Goal: Information Seeking & Learning: Learn about a topic

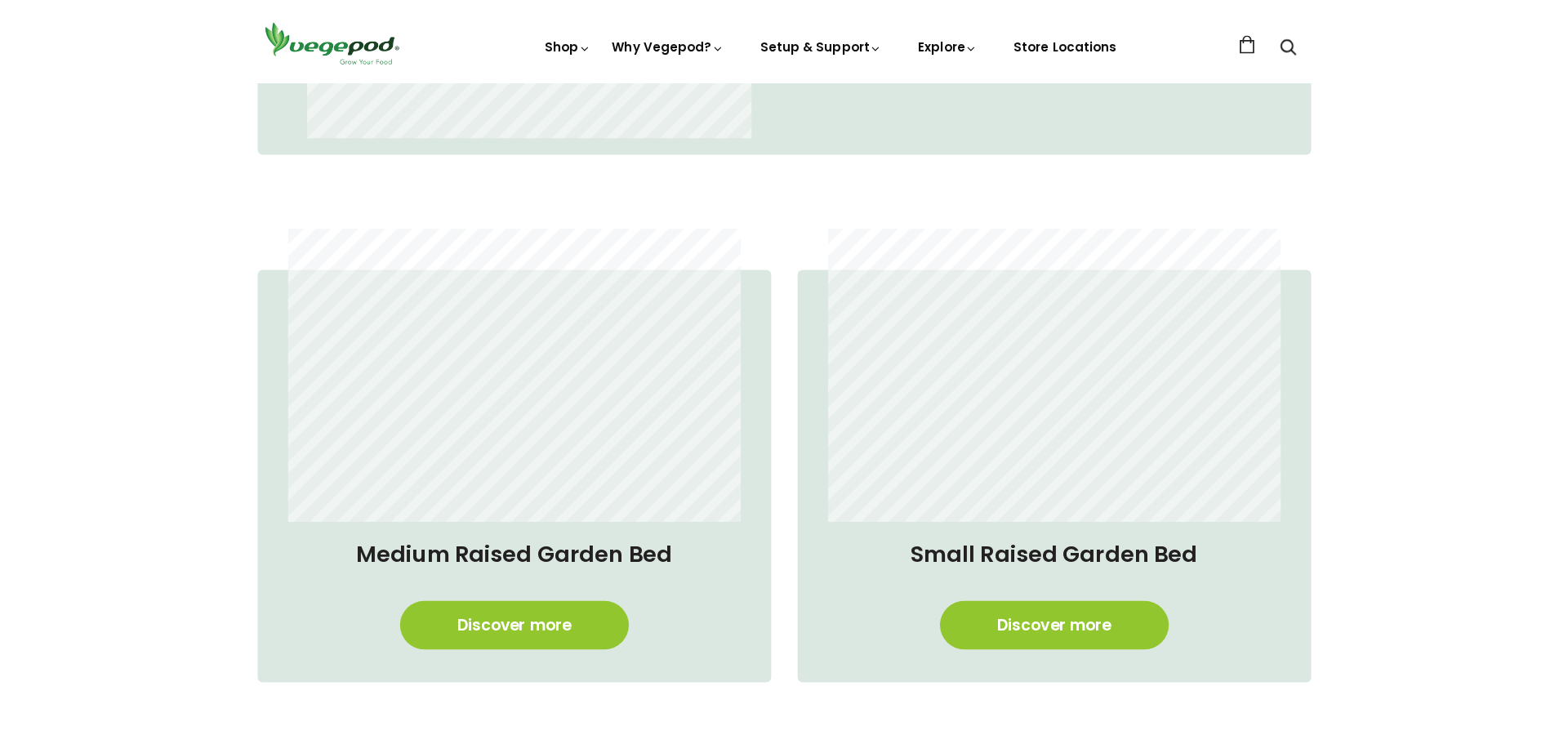
scroll to position [1388, 0]
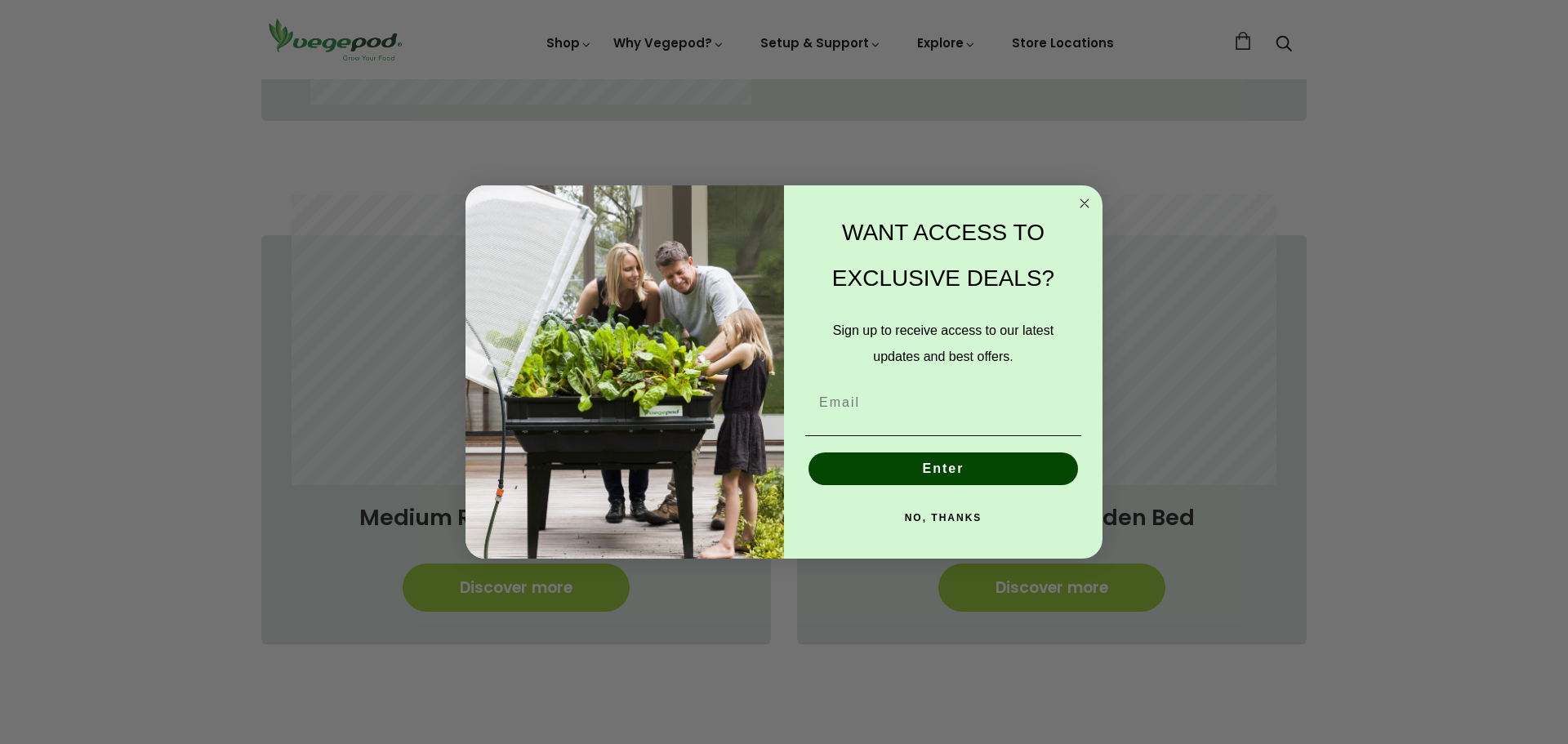
click at [1084, 206] on circle "Close dialog" at bounding box center [1084, 203] width 19 height 19
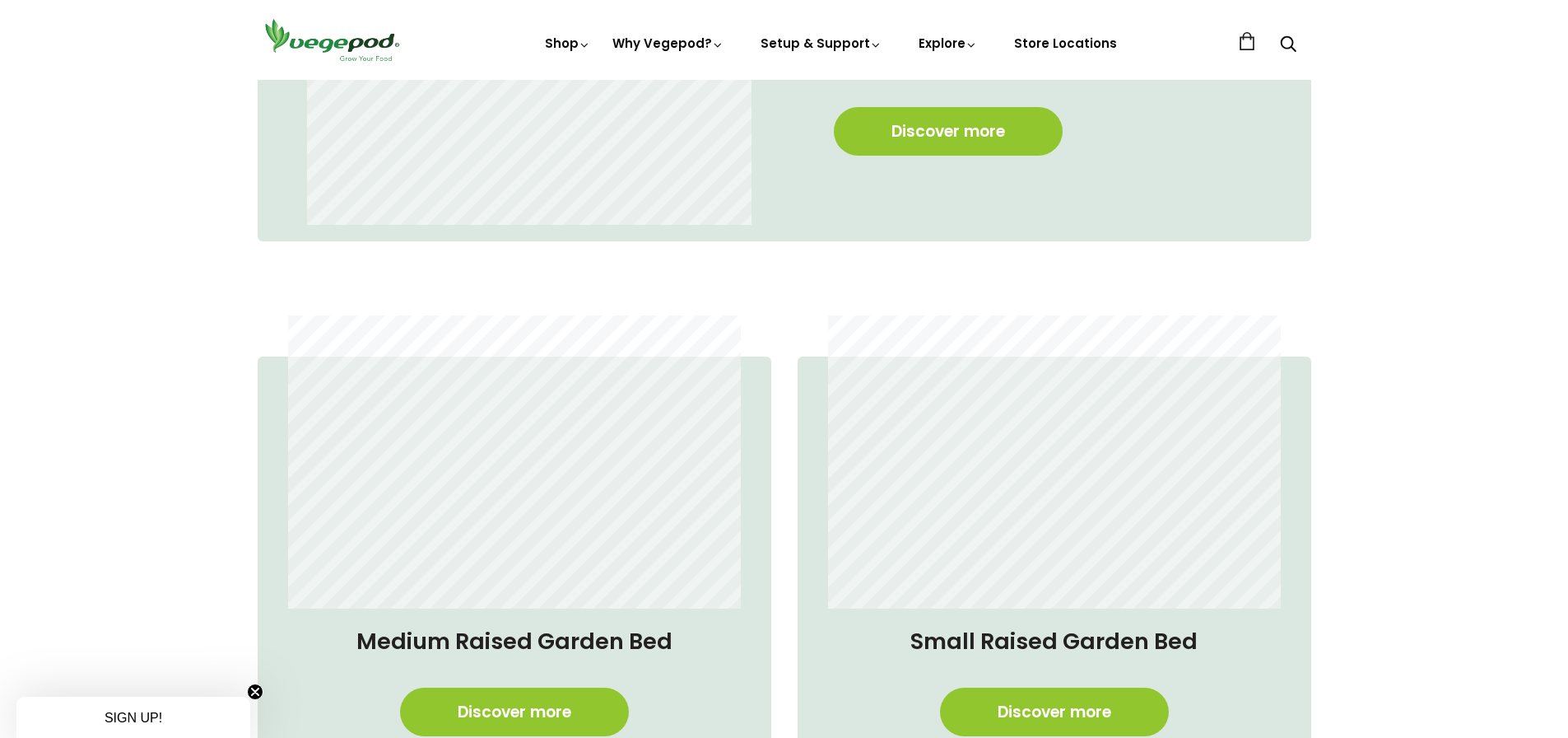
scroll to position [824, 0]
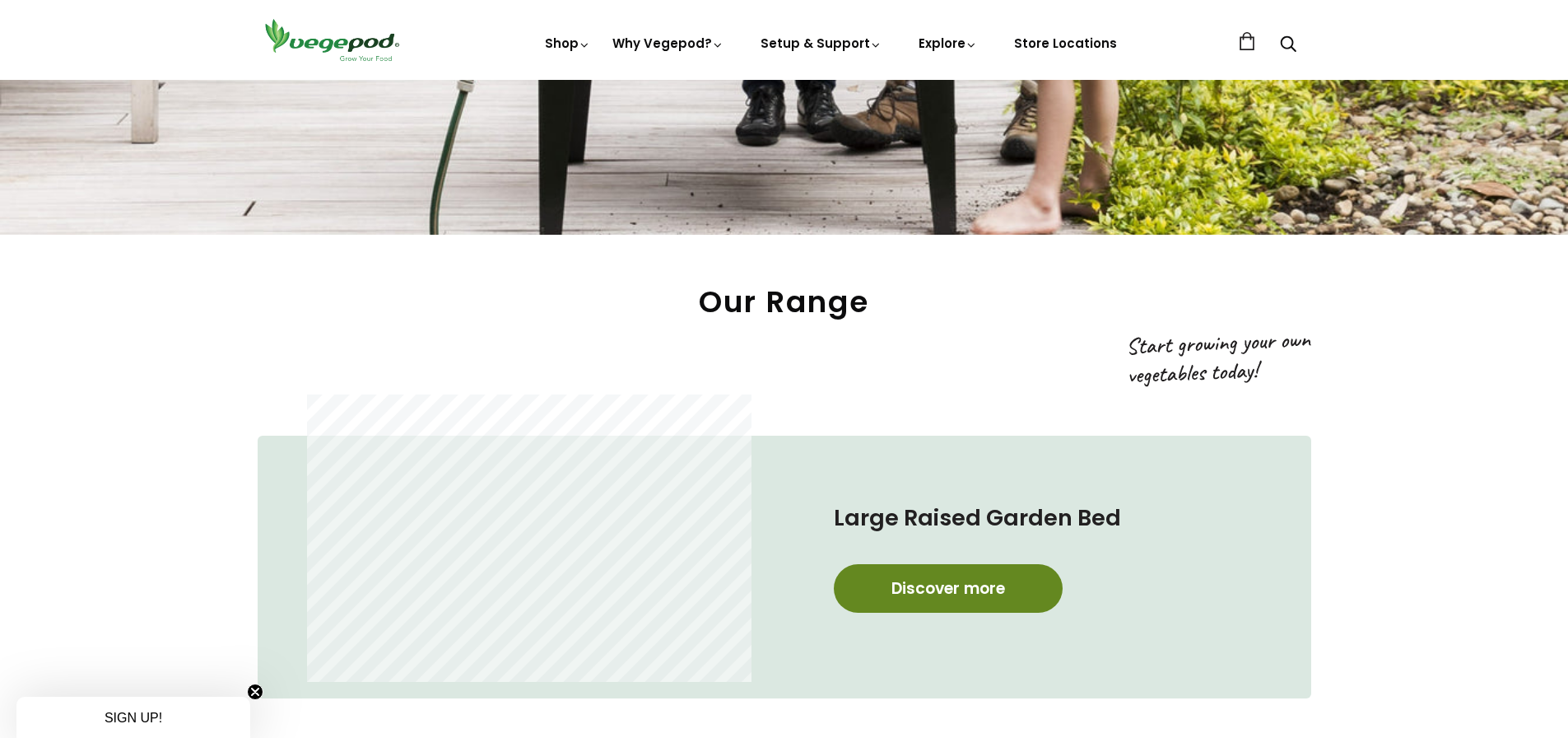
click at [898, 585] on link "Discover more" at bounding box center [948, 588] width 229 height 49
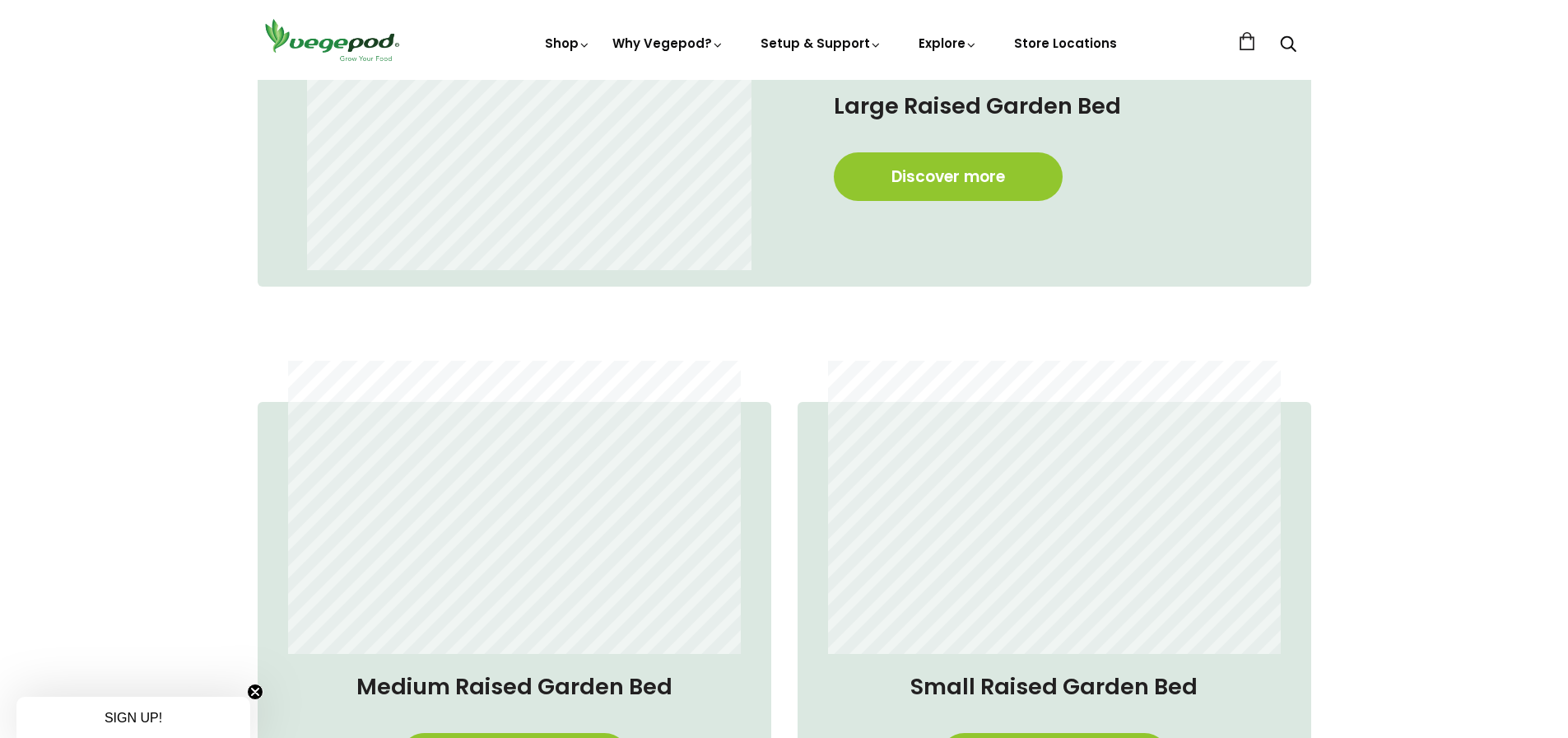
scroll to position [1399, 0]
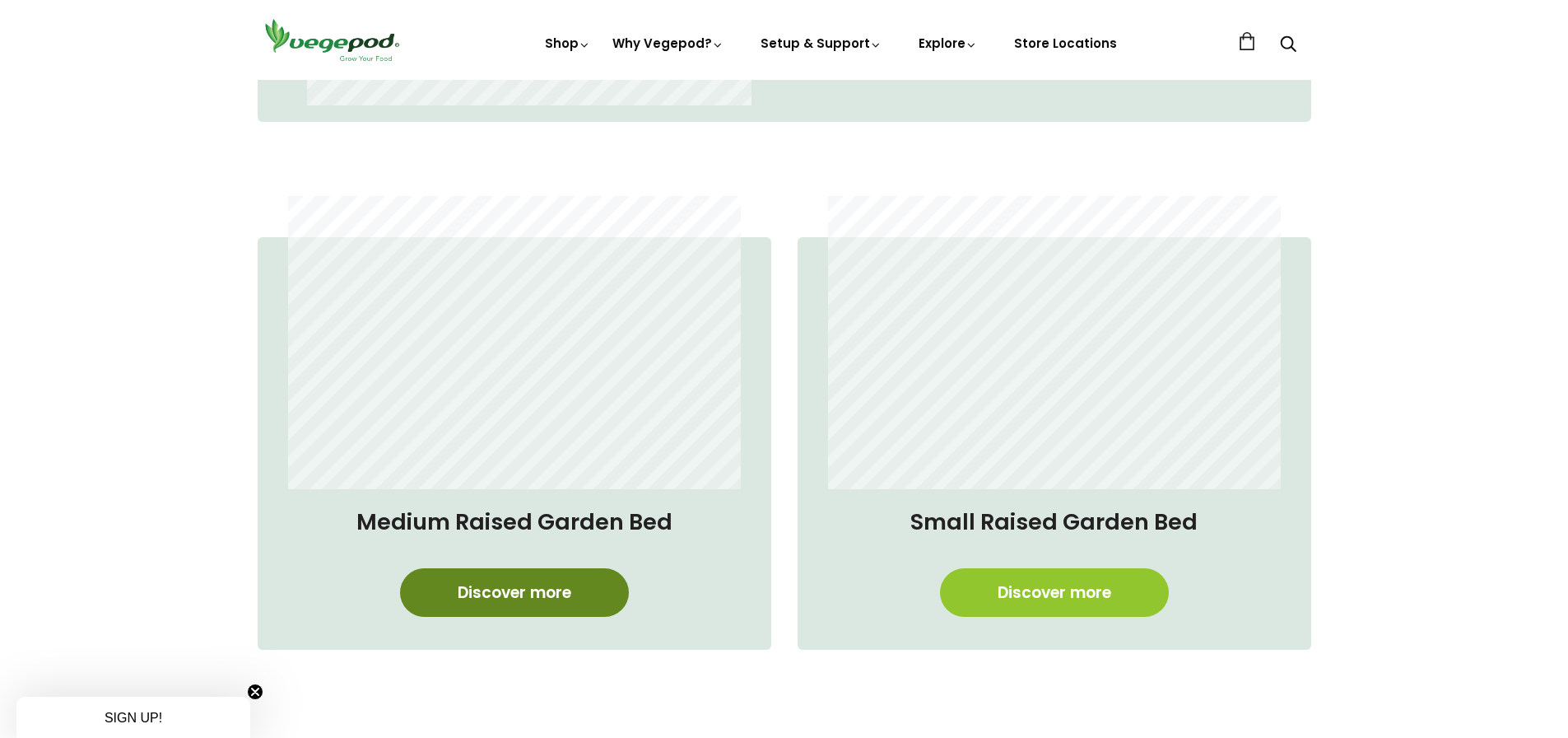
click at [521, 593] on link "Discover more" at bounding box center [514, 592] width 229 height 49
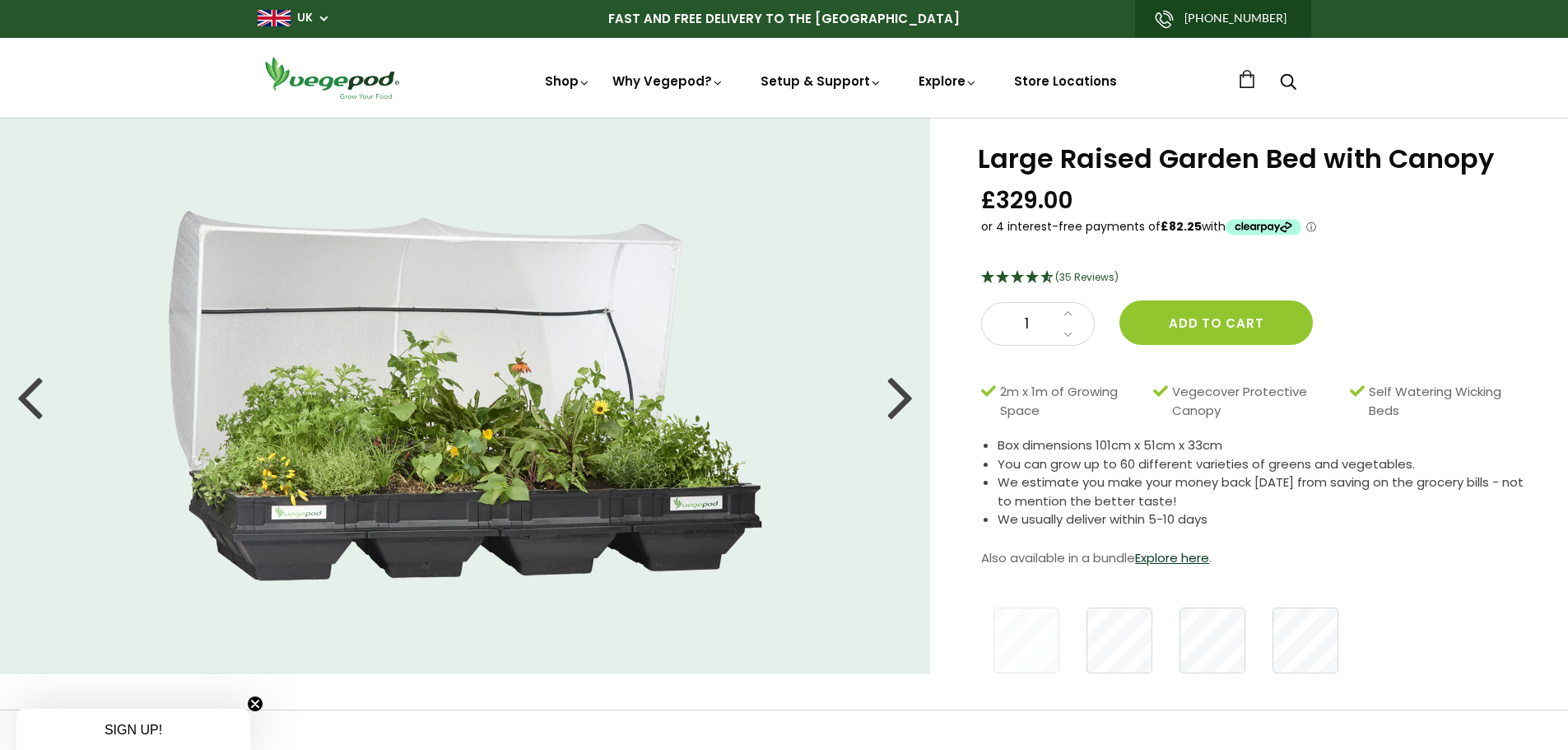
click at [903, 402] on div at bounding box center [900, 396] width 26 height 74
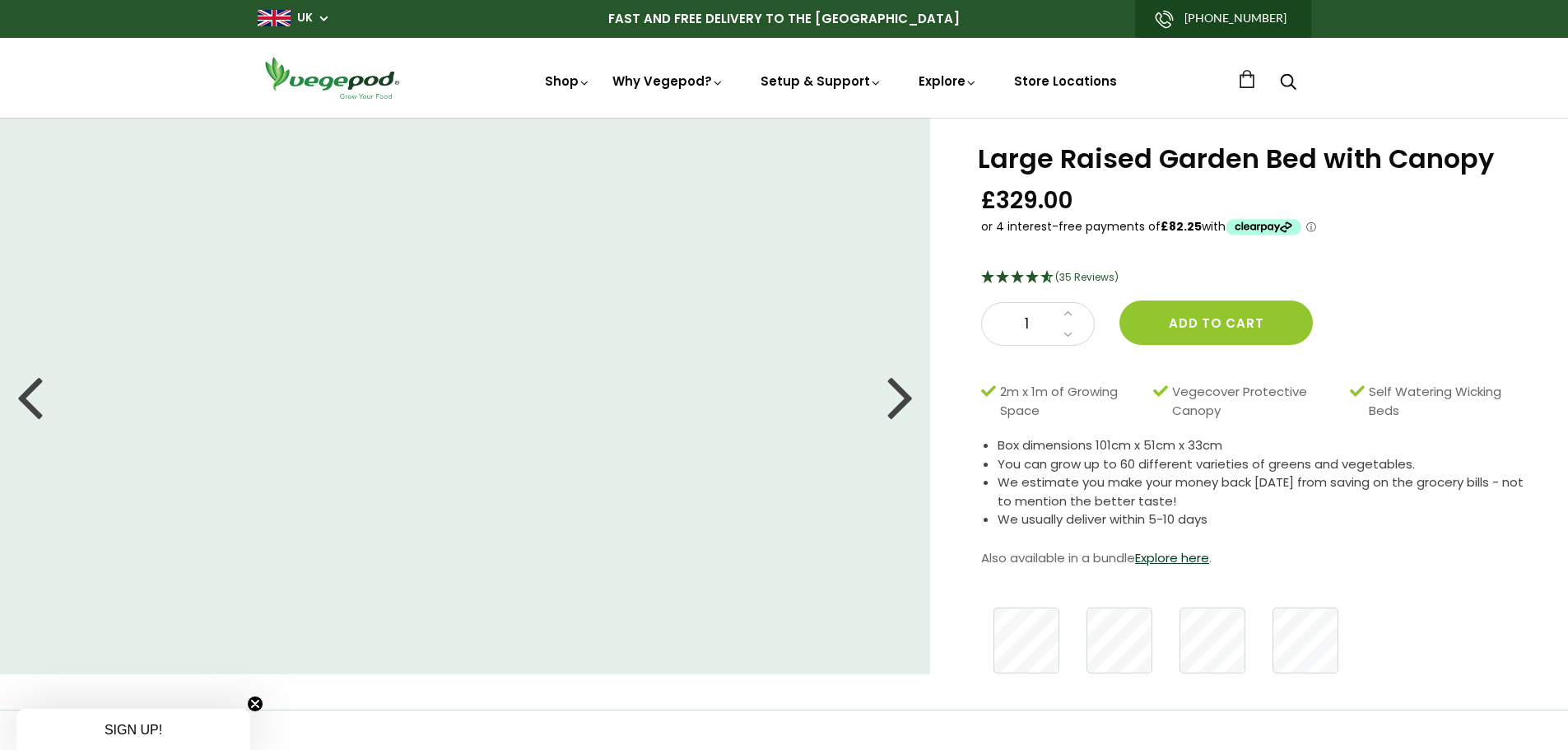
click at [903, 402] on div at bounding box center [900, 396] width 26 height 74
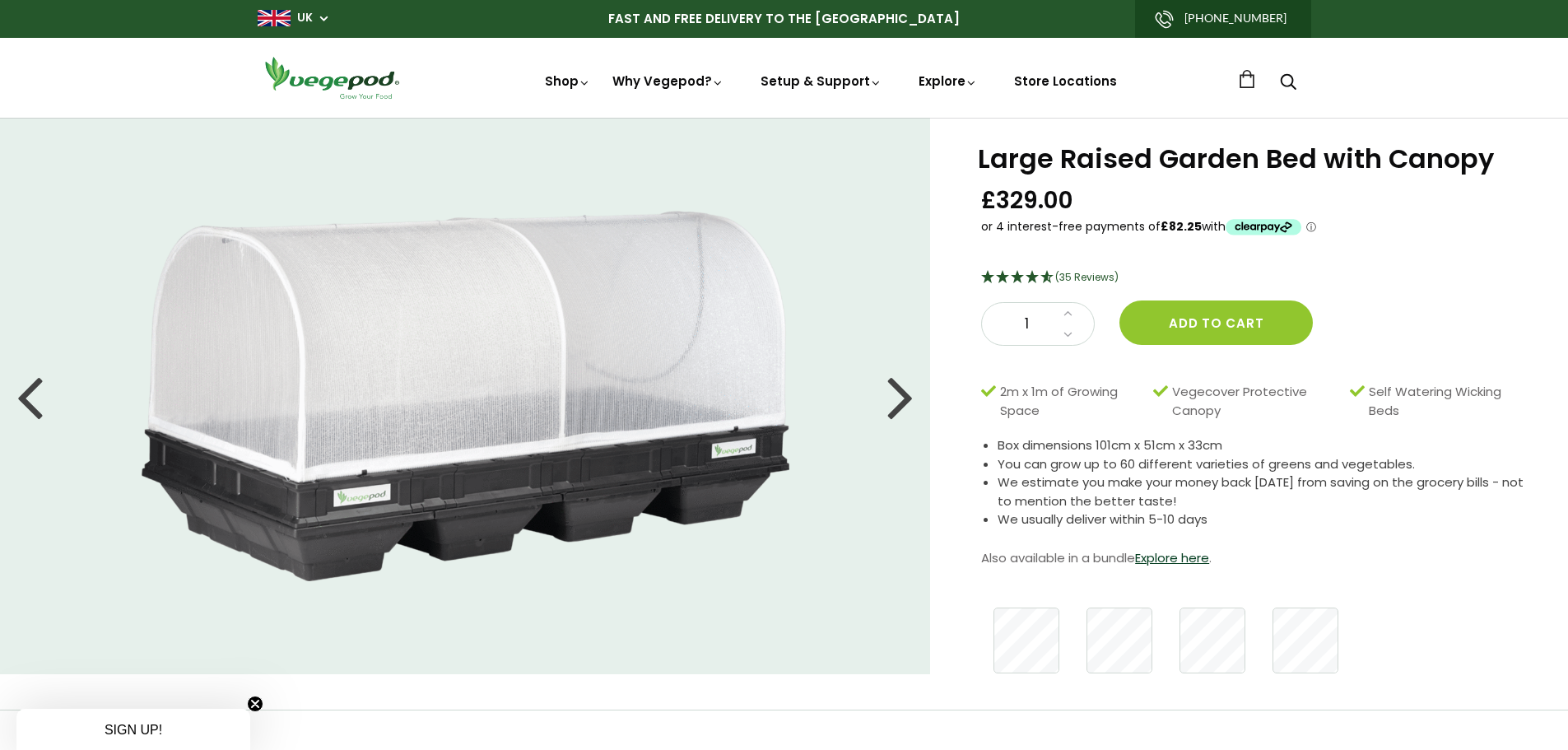
click at [903, 402] on div at bounding box center [900, 396] width 26 height 74
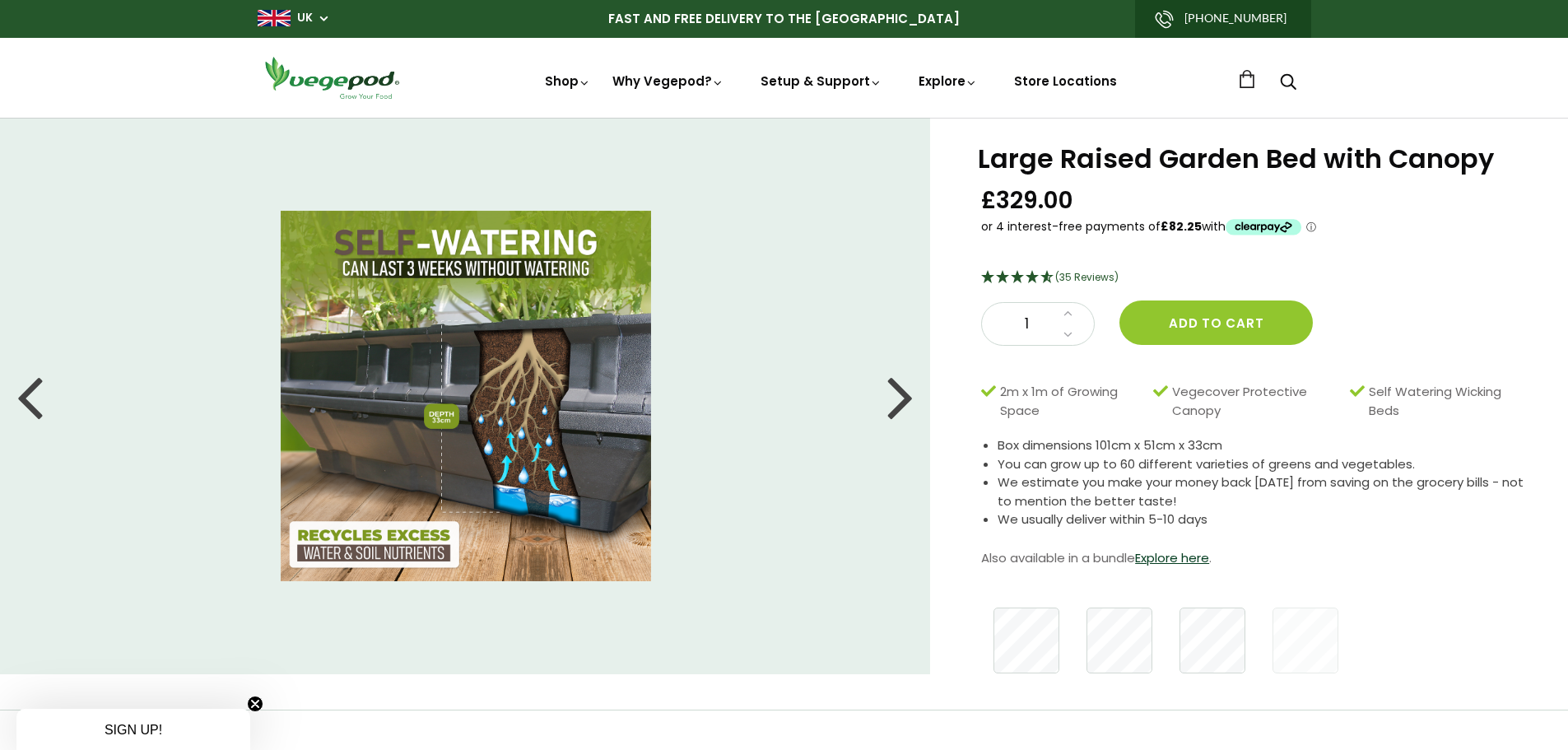
click at [903, 402] on div at bounding box center [900, 396] width 26 height 74
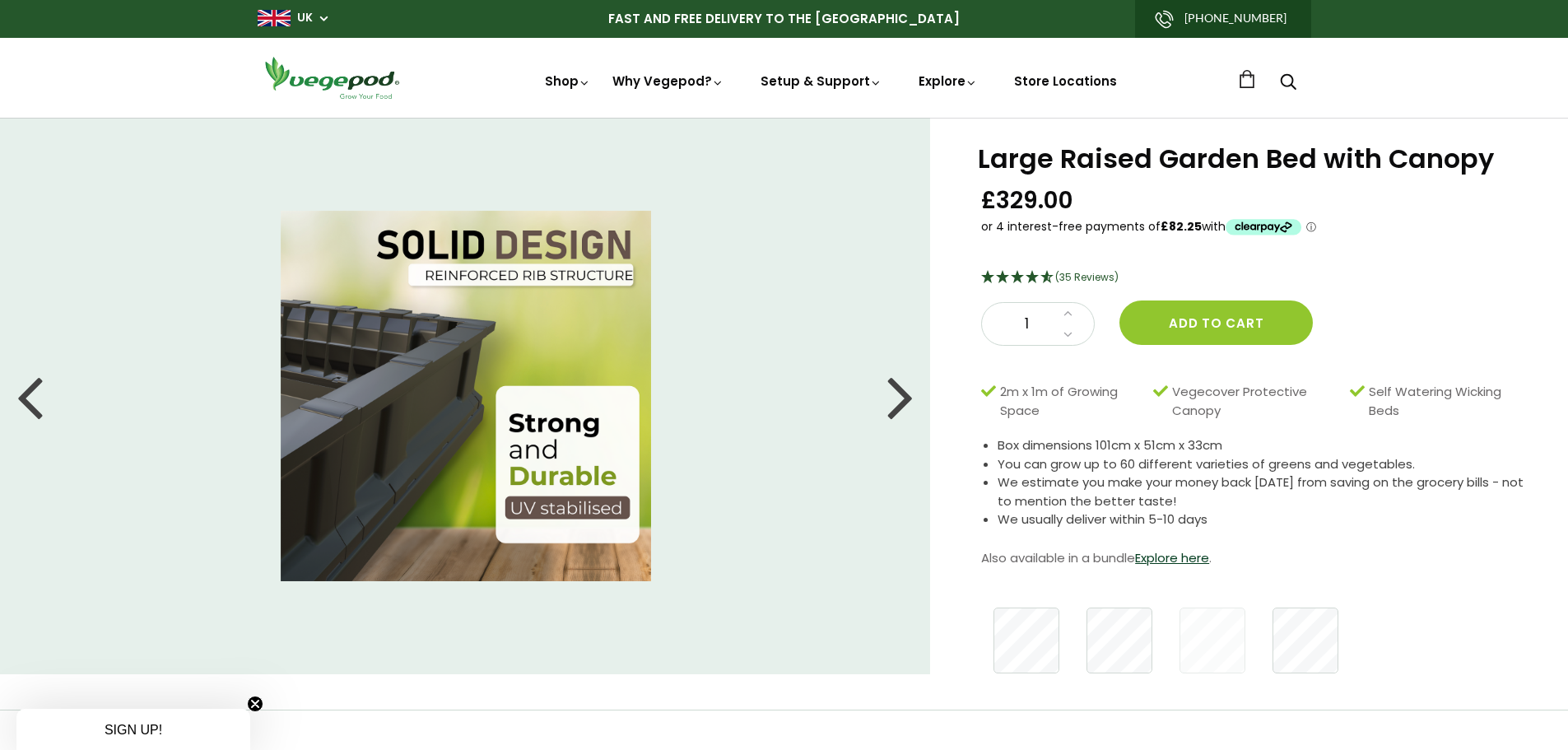
click at [903, 402] on div at bounding box center [900, 396] width 26 height 74
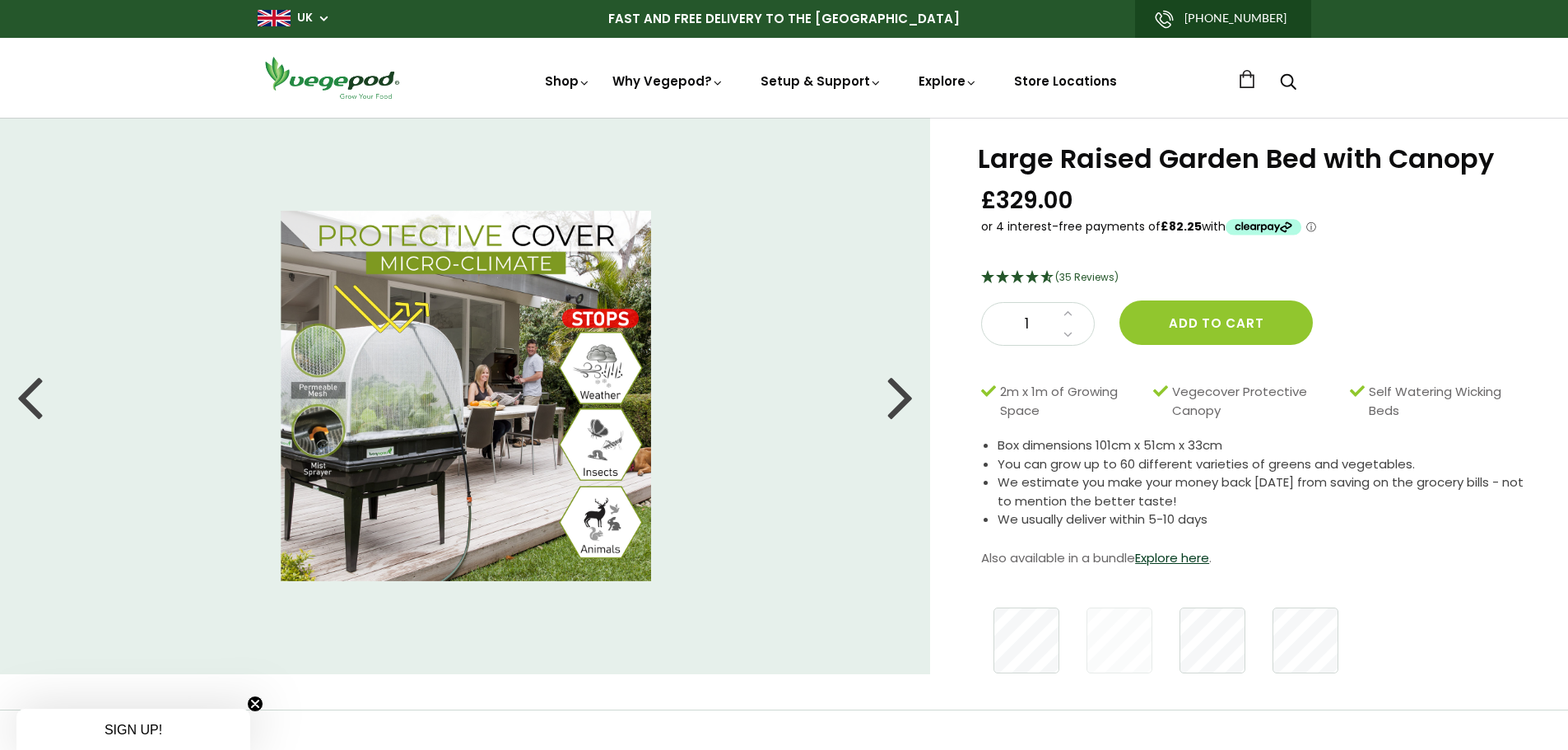
click at [903, 402] on div at bounding box center [900, 396] width 26 height 74
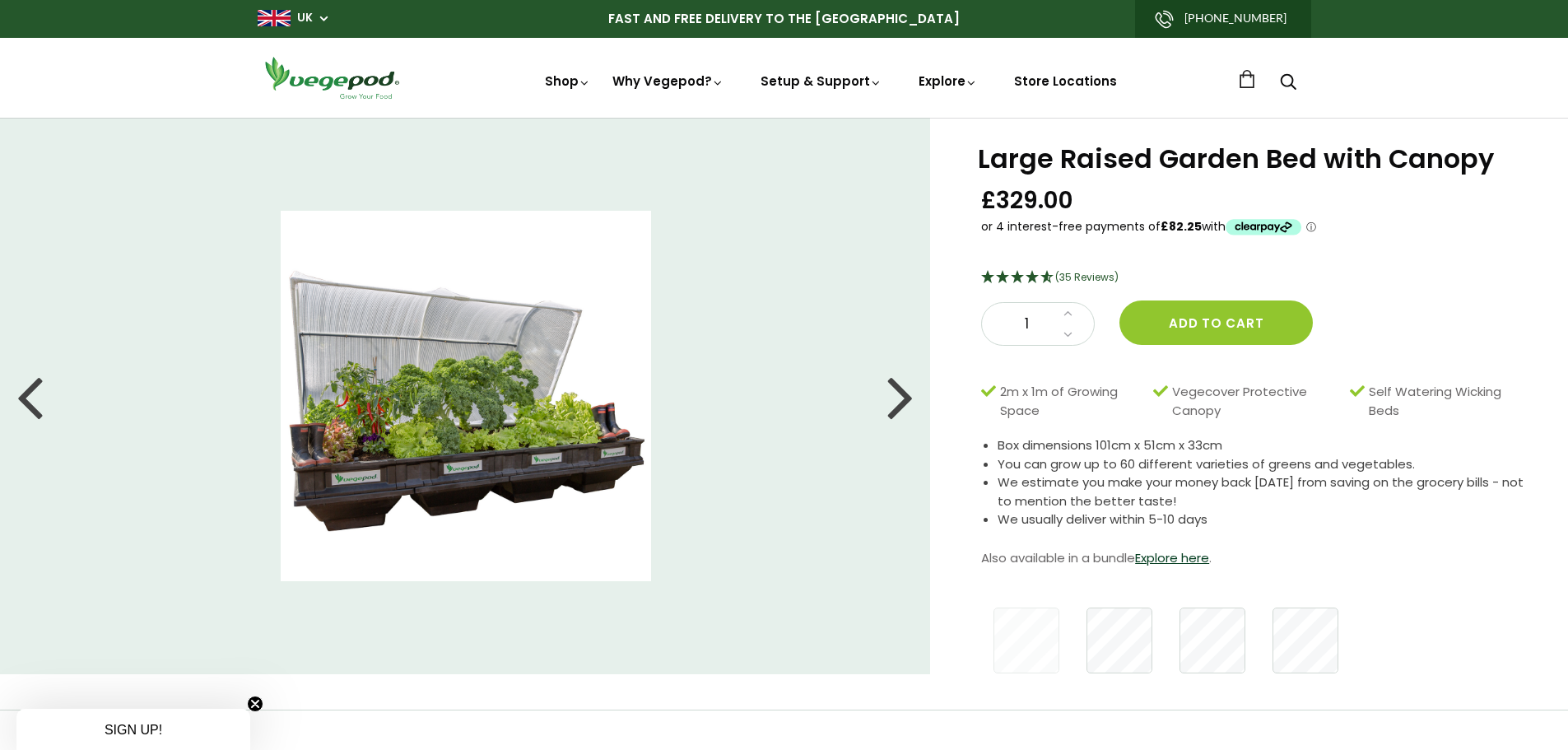
click at [903, 402] on div at bounding box center [900, 396] width 26 height 74
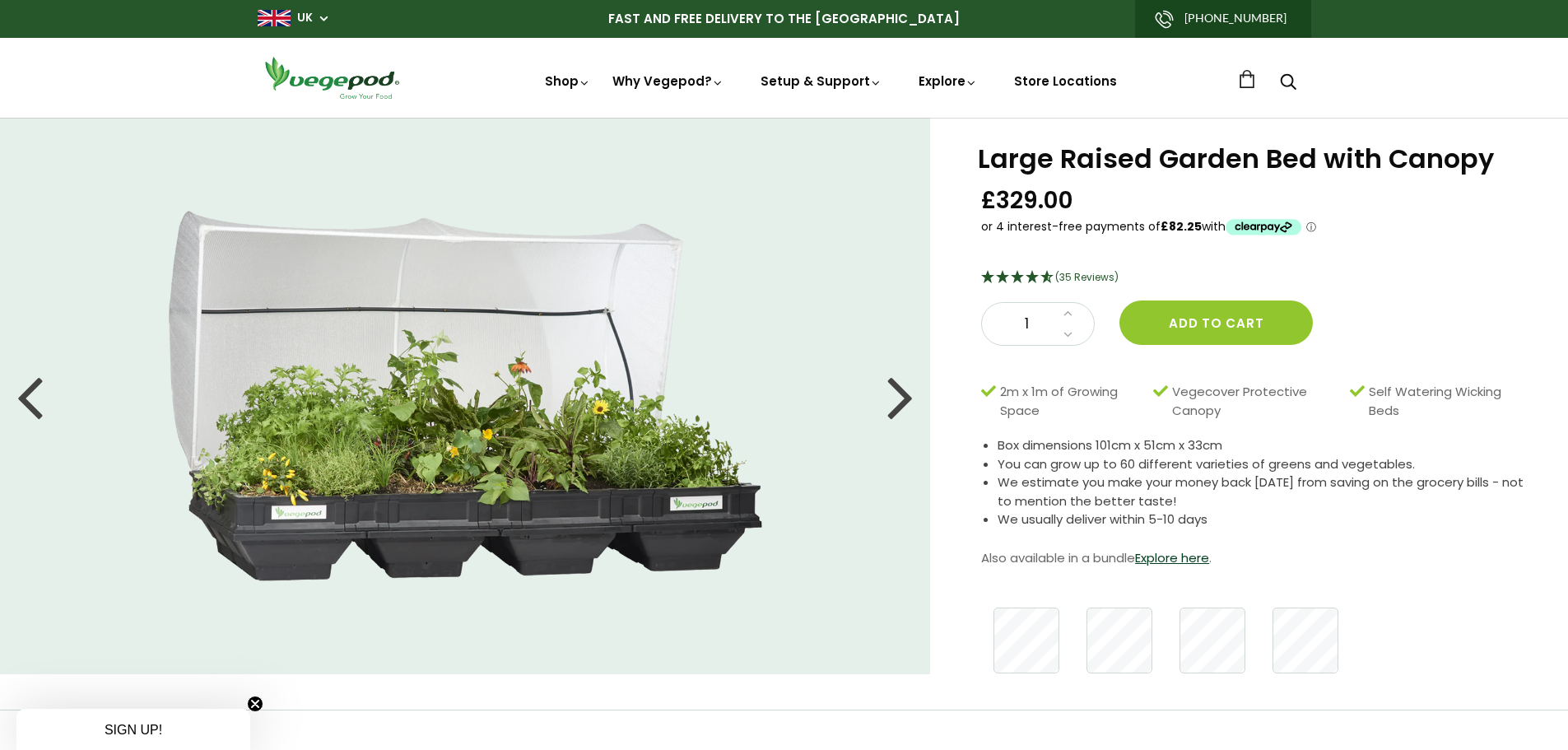
click at [896, 402] on div at bounding box center [900, 396] width 26 height 74
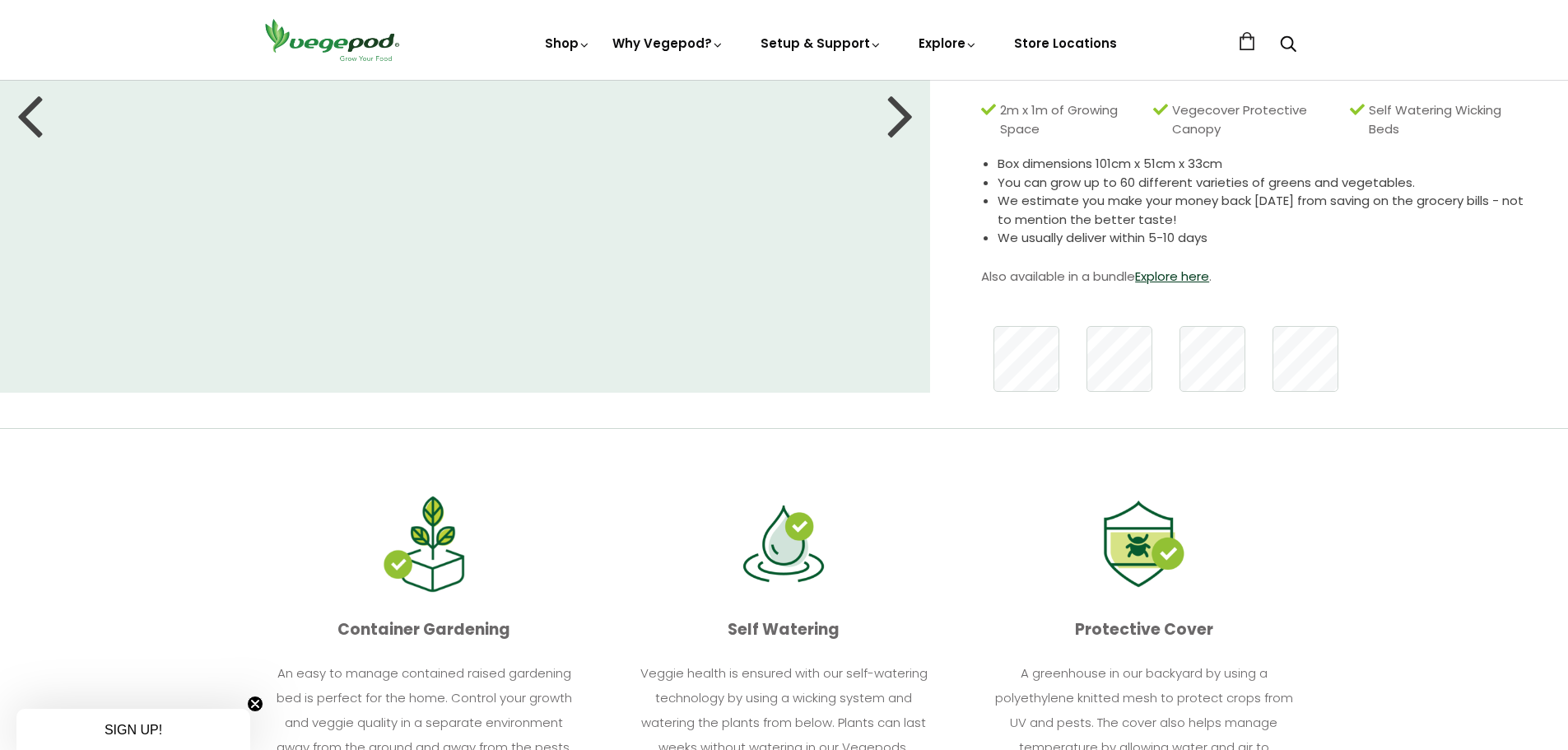
scroll to position [494, 0]
